Goal: Task Accomplishment & Management: Complete application form

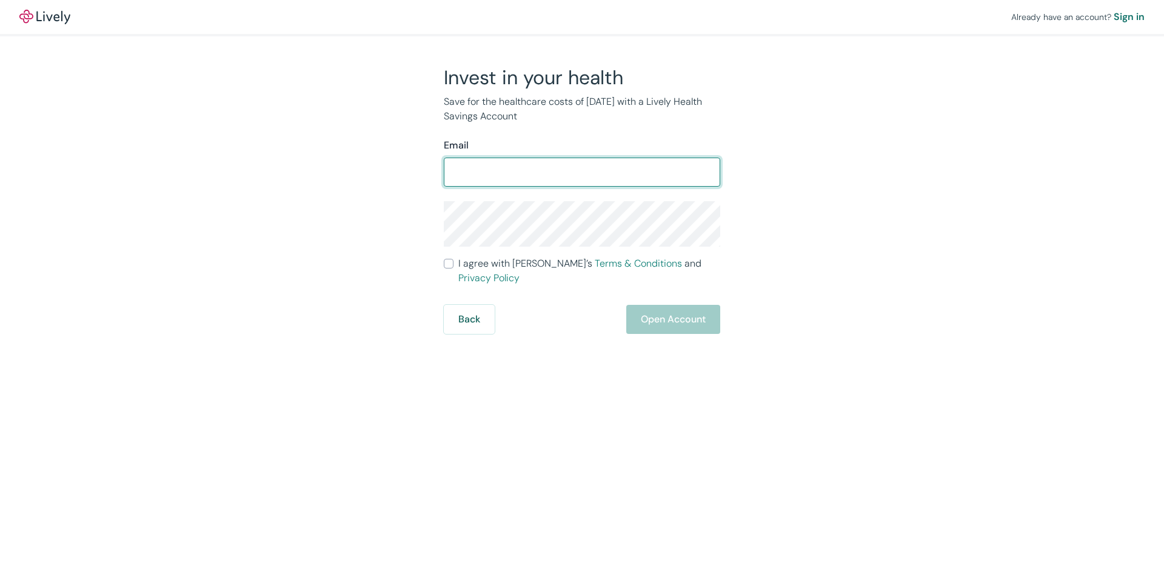
click at [476, 172] on input "Email" at bounding box center [582, 172] width 277 height 24
type input "[EMAIL_ADDRESS][DOMAIN_NAME]"
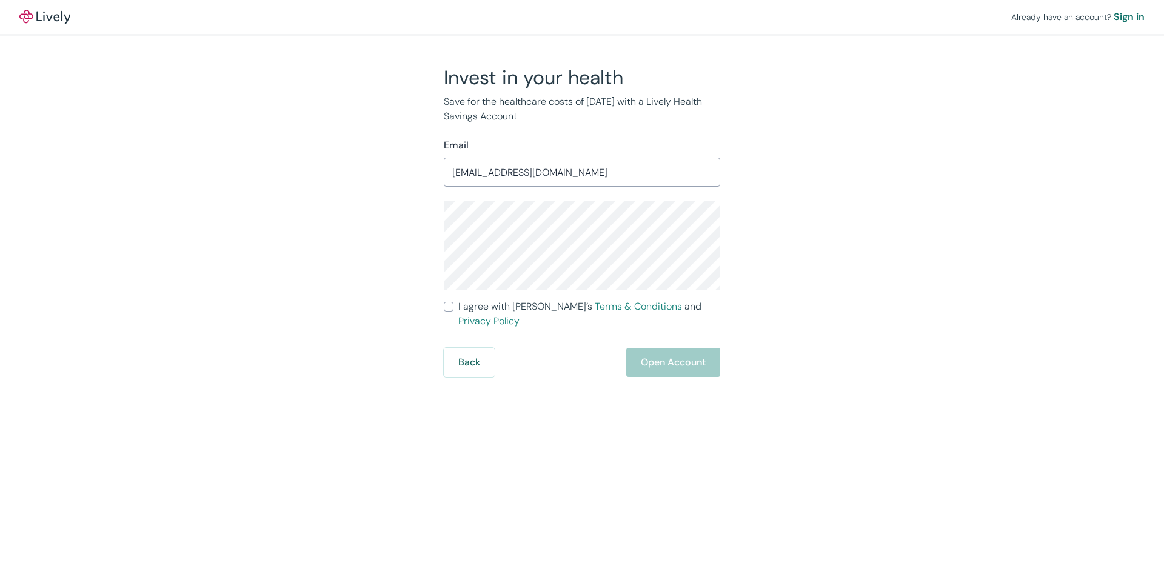
click at [300, 293] on div "Invest in your health Save for the healthcare costs of [DATE] with a Lively Hea…" at bounding box center [575, 221] width 582 height 312
click at [669, 348] on div "Back Open Account" at bounding box center [582, 362] width 277 height 29
click at [449, 305] on input "I agree with Lively’s Terms & Conditions and Privacy Policy" at bounding box center [449, 307] width 10 height 10
checkbox input "true"
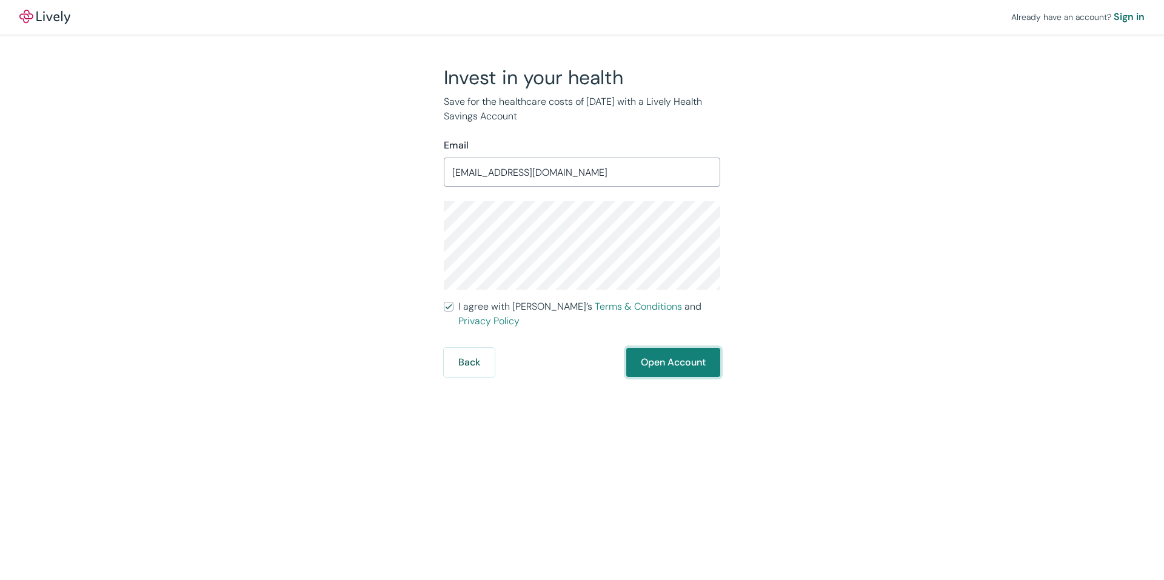
click at [657, 348] on button "Open Account" at bounding box center [673, 362] width 94 height 29
